Goal: Use online tool/utility

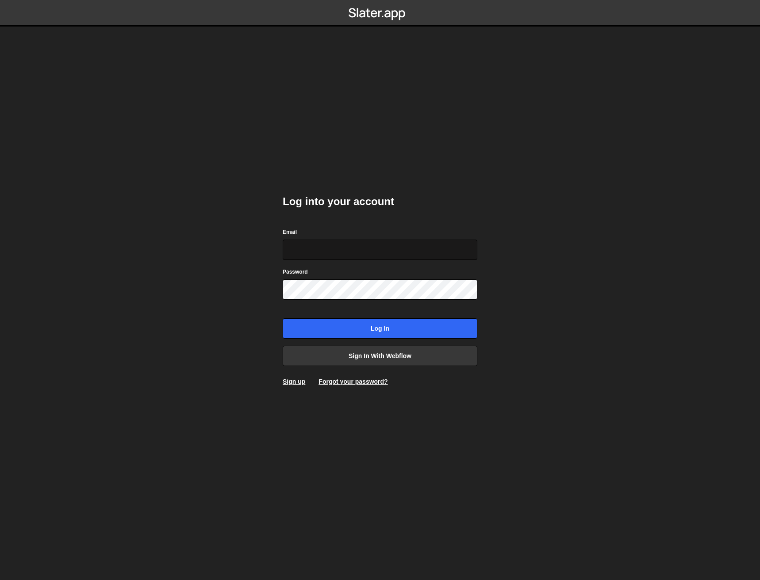
type input "hello@nordstudio.nl"
click at [315, 254] on input "hello@nordstudio.nl" at bounding box center [380, 250] width 195 height 20
click at [0, 580] on nordpass-portal at bounding box center [0, 580] width 0 height 0
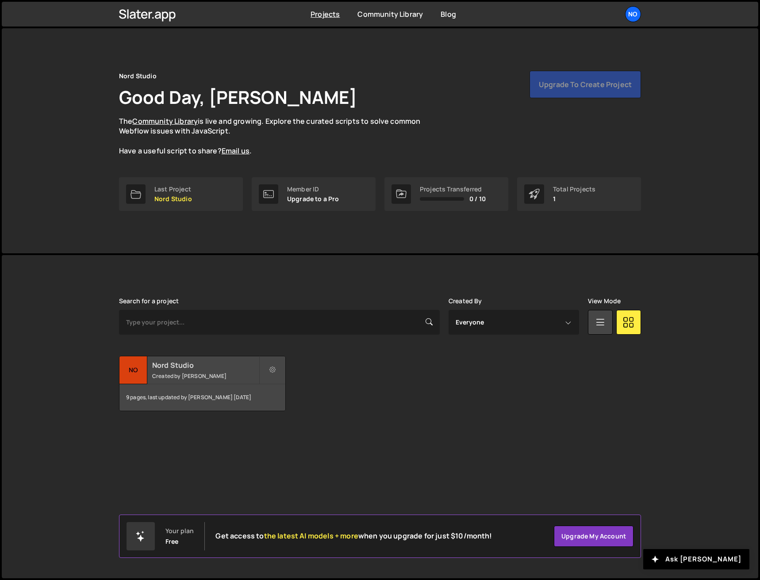
click at [190, 371] on div "Nord Studio Created by [PERSON_NAME]" at bounding box center [202, 370] width 166 height 27
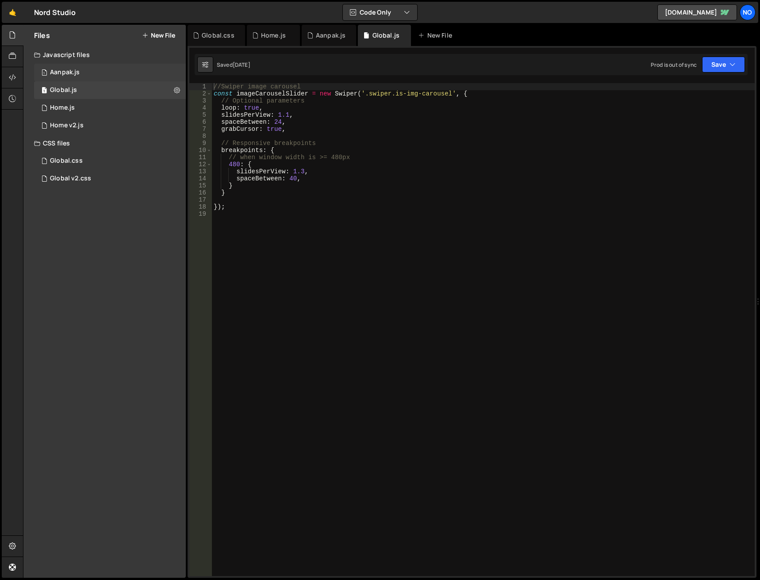
click at [81, 72] on div "1 Aanpak.js 0" at bounding box center [110, 73] width 152 height 18
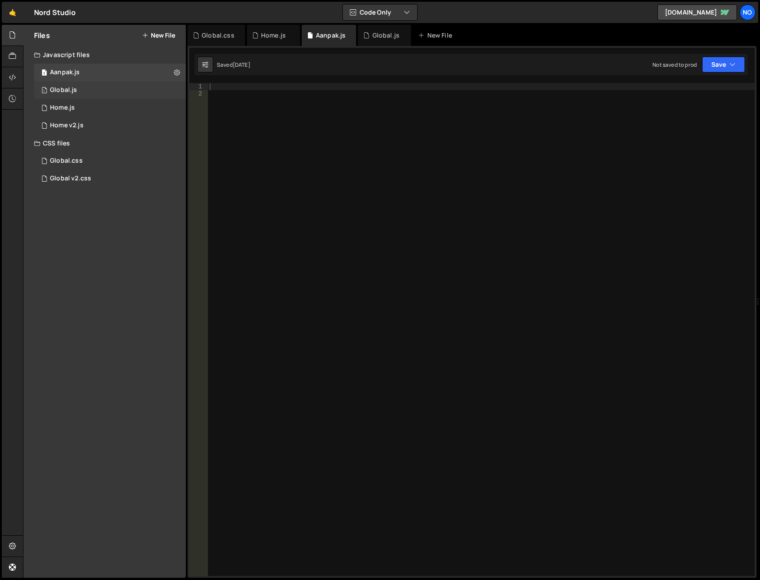
click at [82, 88] on div "1 Global.js 0" at bounding box center [110, 90] width 152 height 18
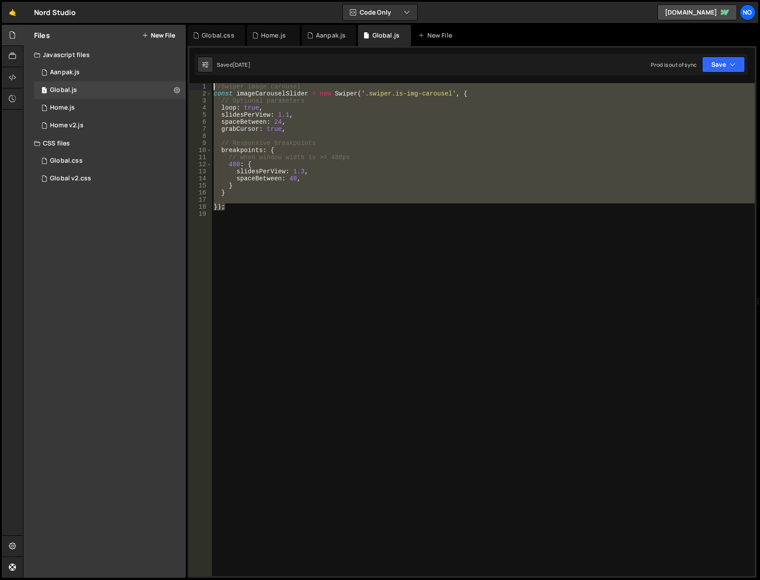
drag, startPoint x: 245, startPoint y: 205, endPoint x: 196, endPoint y: 84, distance: 130.5
click at [196, 84] on div "}); 1 2 3 4 5 6 7 8 9 10 11 12 13 14 15 16 17 18 19 //Swiper image carousel con…" at bounding box center [471, 329] width 565 height 493
type textarea "//Swiper image carousel const imageCarouselSlider = new Swiper('.swiper.is-img-…"
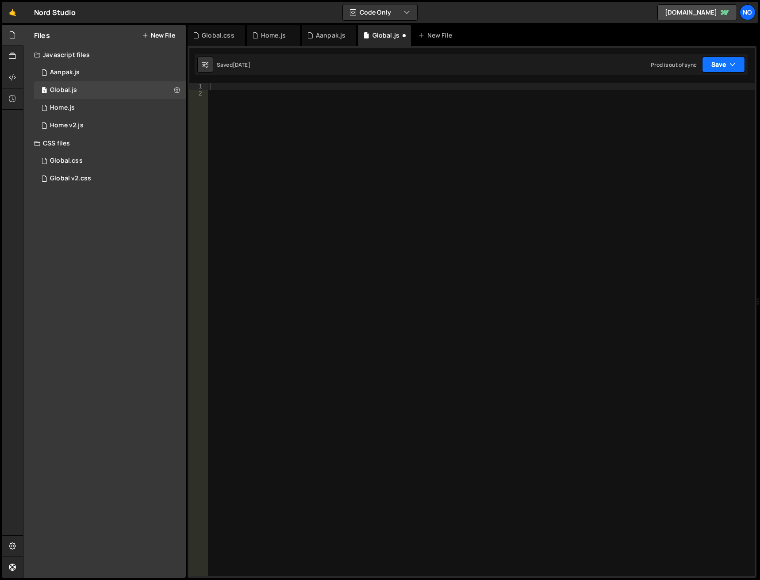
click at [710, 62] on button "Save" at bounding box center [723, 65] width 43 height 16
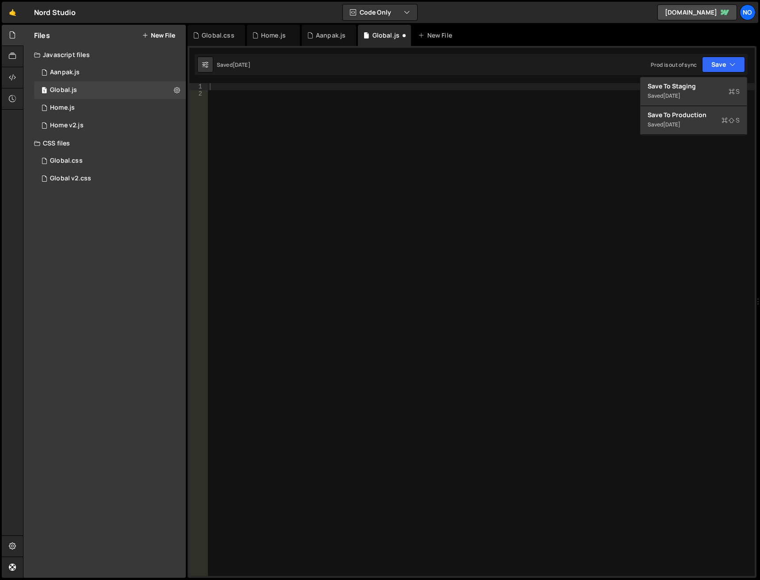
click at [227, 90] on div at bounding box center [481, 336] width 547 height 507
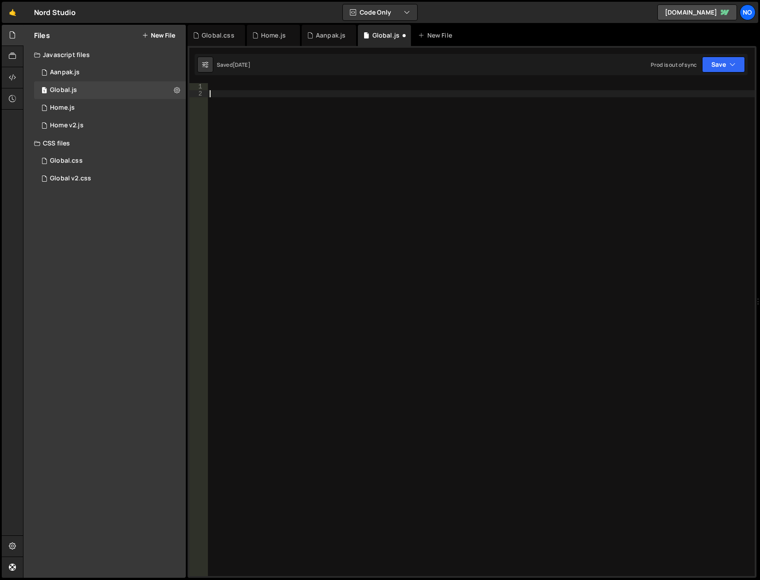
click at [225, 87] on div at bounding box center [481, 336] width 547 height 507
paste textarea "});"
type textarea "});"
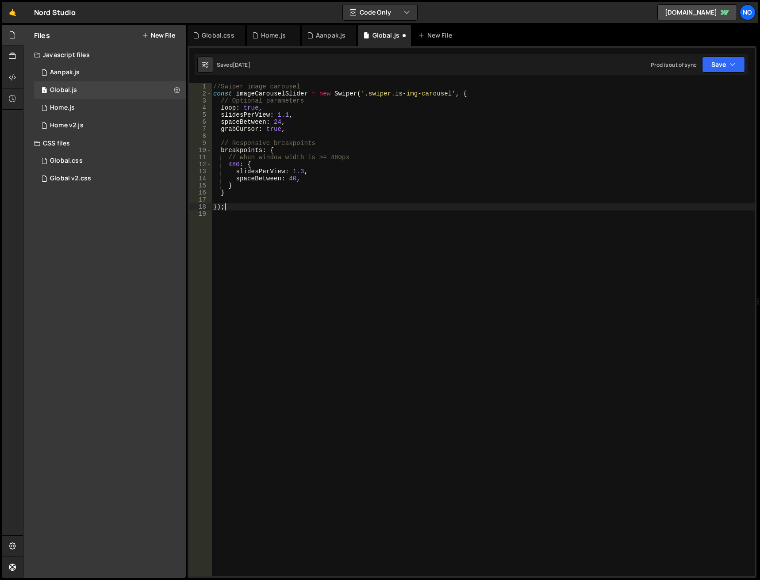
drag, startPoint x: 402, startPoint y: 288, endPoint x: 398, endPoint y: 281, distance: 7.7
click at [402, 287] on div "//Swiper image carousel const imageCarouselSlider = new Swiper ( '.swiper.is-im…" at bounding box center [482, 336] width 543 height 507
click at [690, 14] on link "[DOMAIN_NAME]" at bounding box center [697, 12] width 80 height 16
click at [723, 63] on button "Save" at bounding box center [723, 65] width 43 height 16
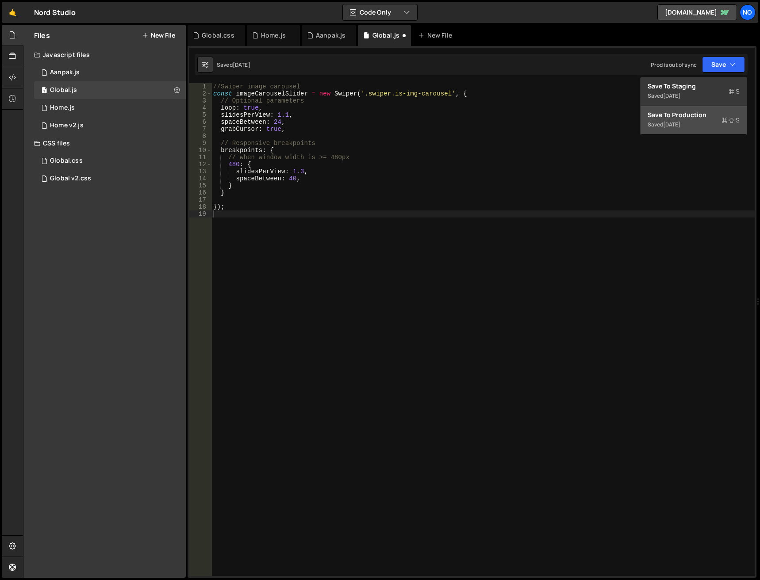
click at [680, 122] on div "[DATE]" at bounding box center [671, 125] width 17 height 8
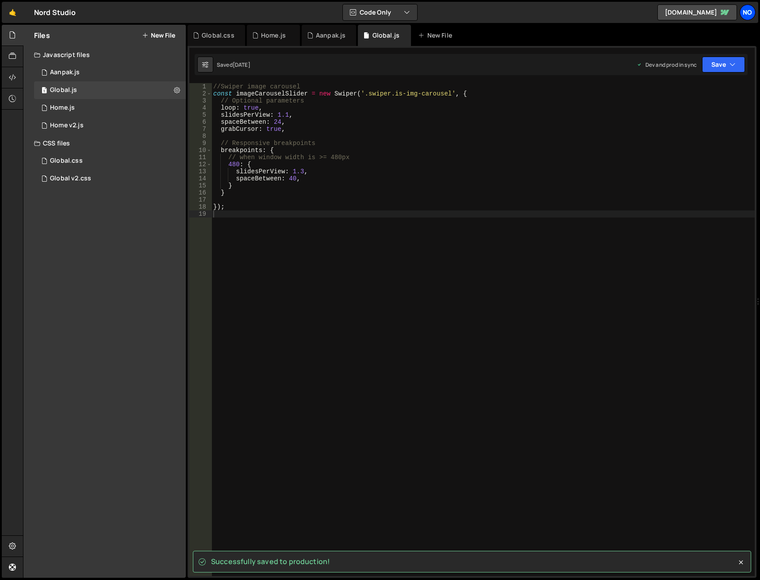
click at [746, 16] on div "No" at bounding box center [748, 12] width 16 height 16
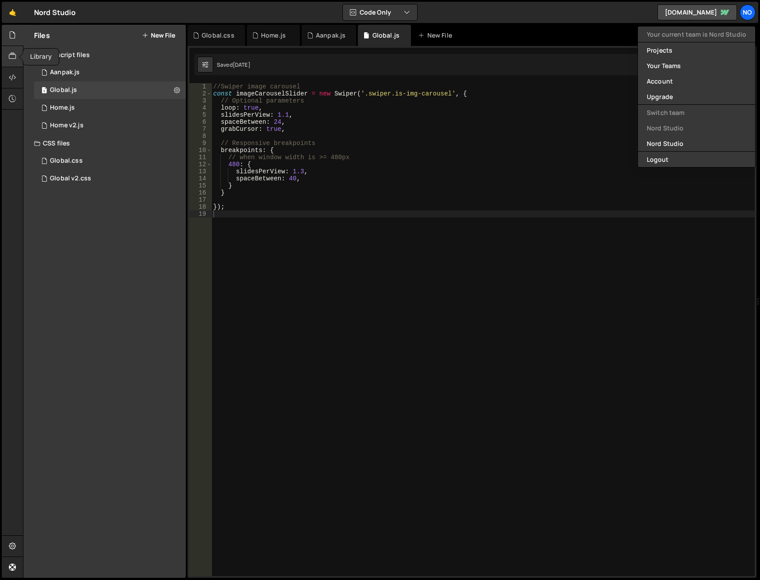
click at [15, 54] on icon at bounding box center [12, 56] width 7 height 10
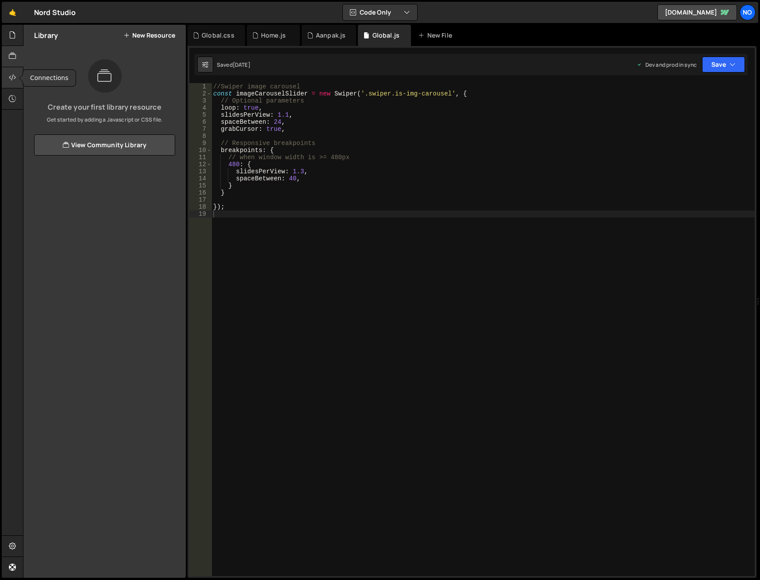
click at [14, 75] on icon at bounding box center [12, 78] width 7 height 10
